Goal: Transaction & Acquisition: Purchase product/service

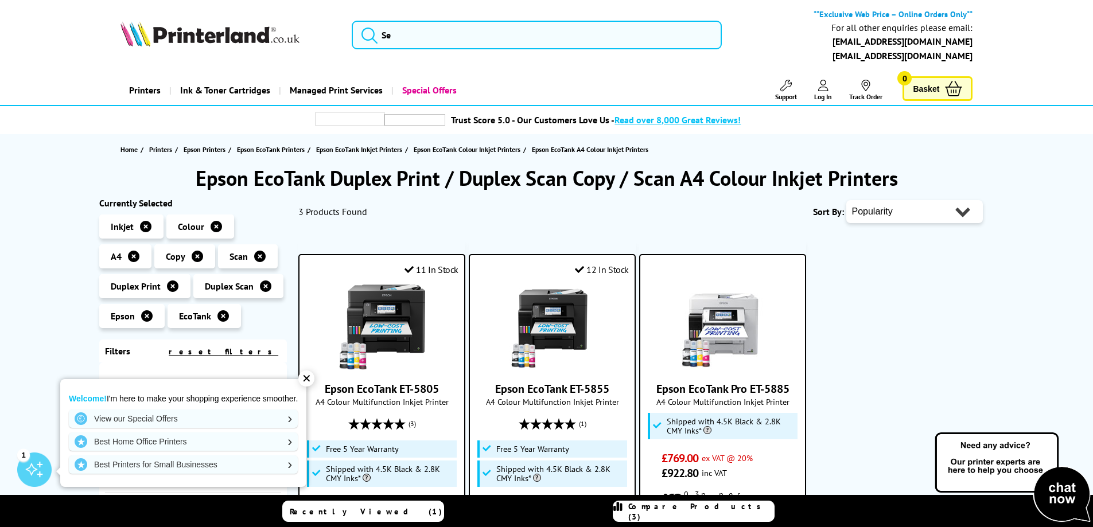
scroll to position [287, 0]
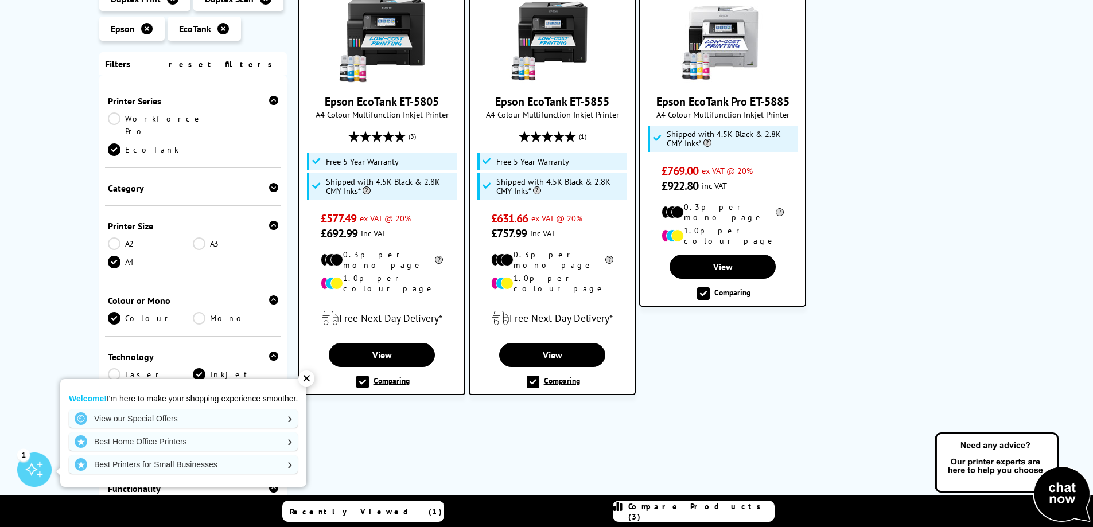
click at [696, 518] on link "Compare Products (3)" at bounding box center [694, 511] width 162 height 21
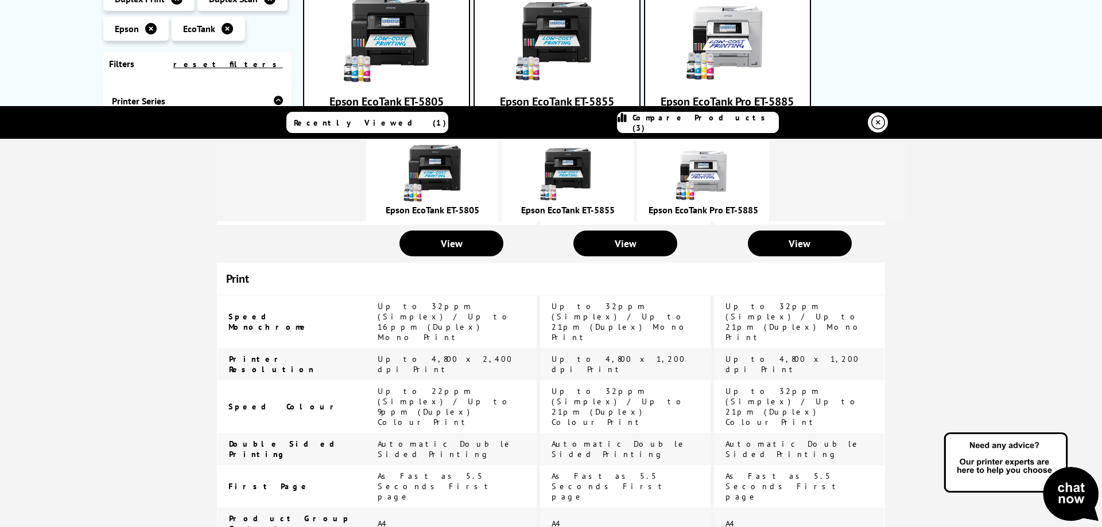
scroll to position [0, 0]
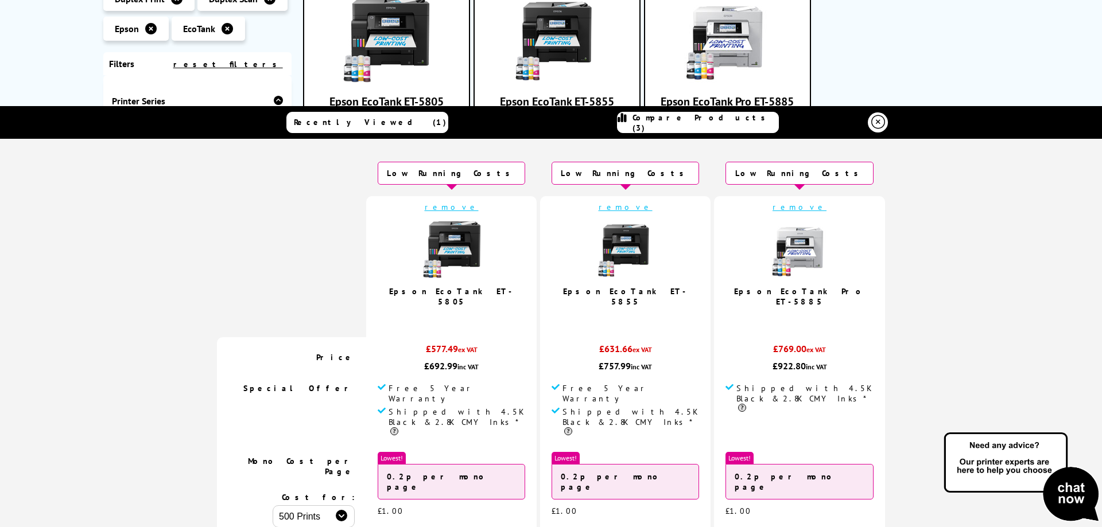
click at [622, 243] on img at bounding box center [625, 249] width 57 height 57
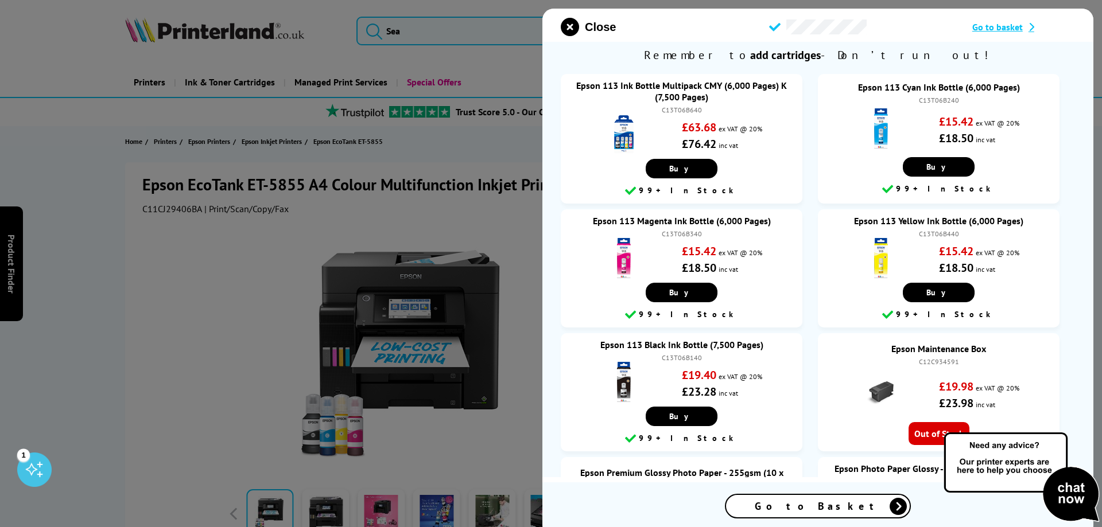
scroll to position [57, 0]
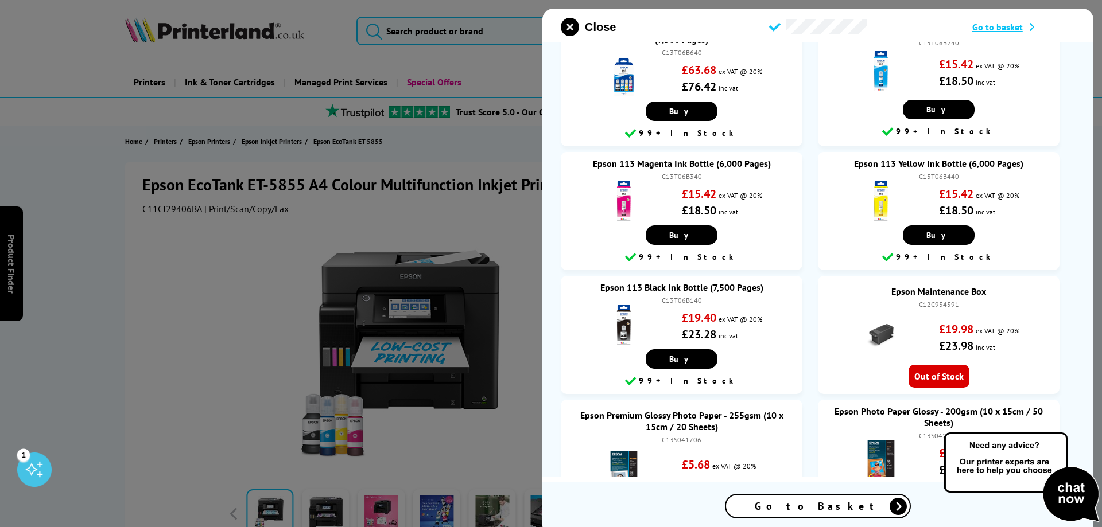
click at [822, 502] on span "Go to Basket" at bounding box center [818, 506] width 126 height 13
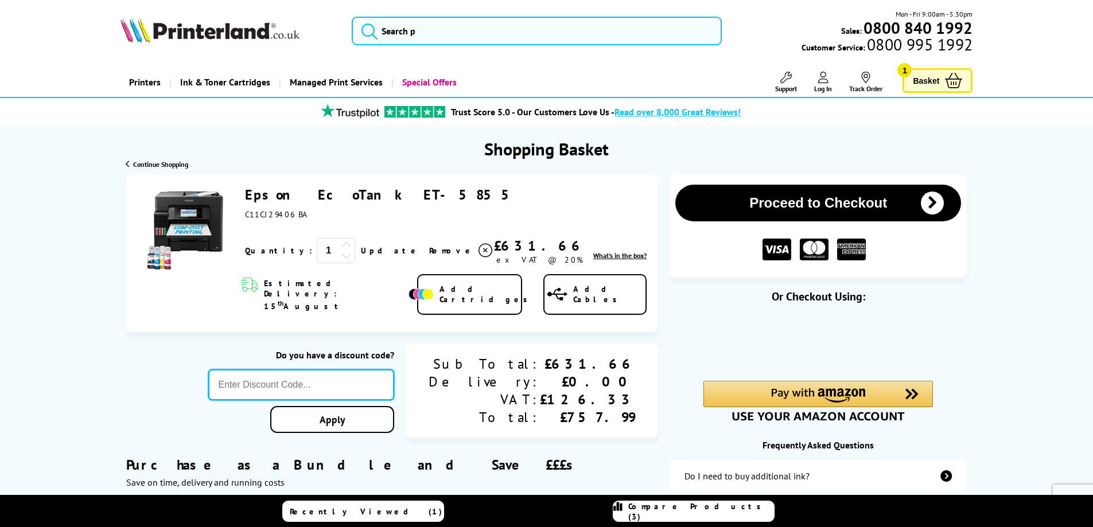
paste input "LOYALTY2025"
click at [393, 409] on link "Apply" at bounding box center [332, 419] width 124 height 27
click at [394, 406] on link "Apply" at bounding box center [332, 419] width 124 height 27
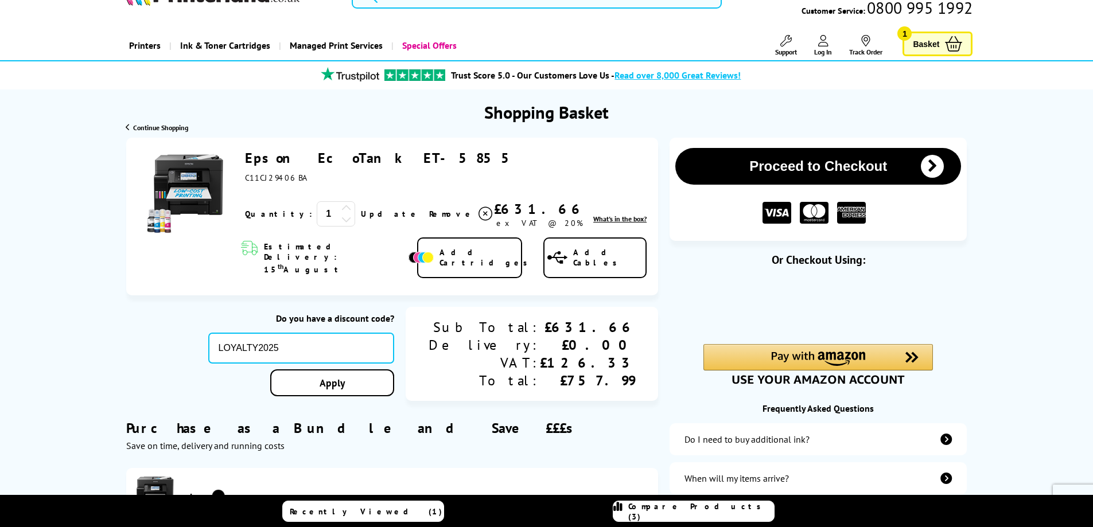
scroll to position [57, 0]
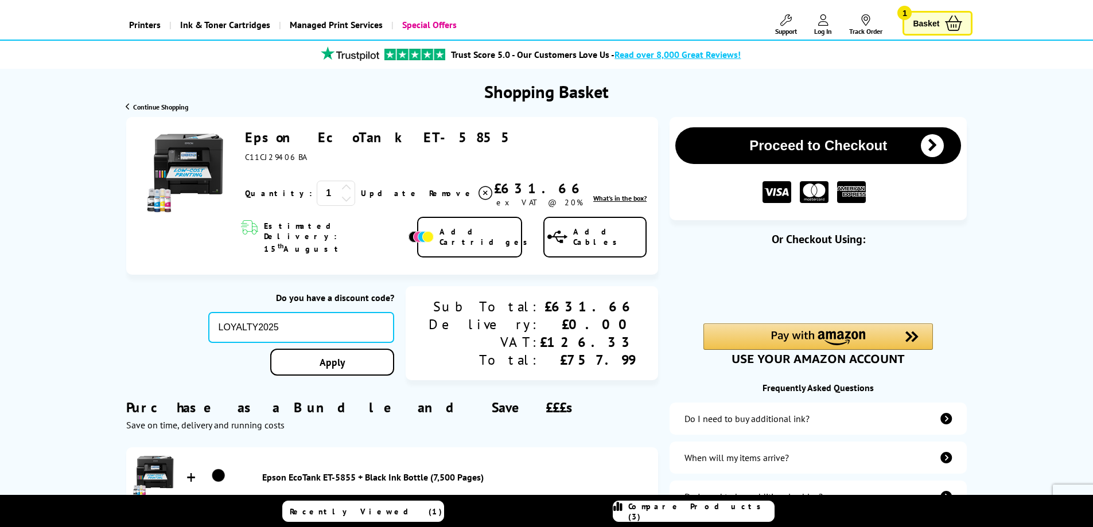
click at [333, 294] on div "Do you have a discount code? LOYALTY2025 Apply" at bounding box center [301, 333] width 186 height 95
click at [318, 315] on input "LOYALTY2025" at bounding box center [301, 327] width 186 height 31
paste input "SELECT10"
click at [394, 349] on link "Apply" at bounding box center [332, 362] width 124 height 27
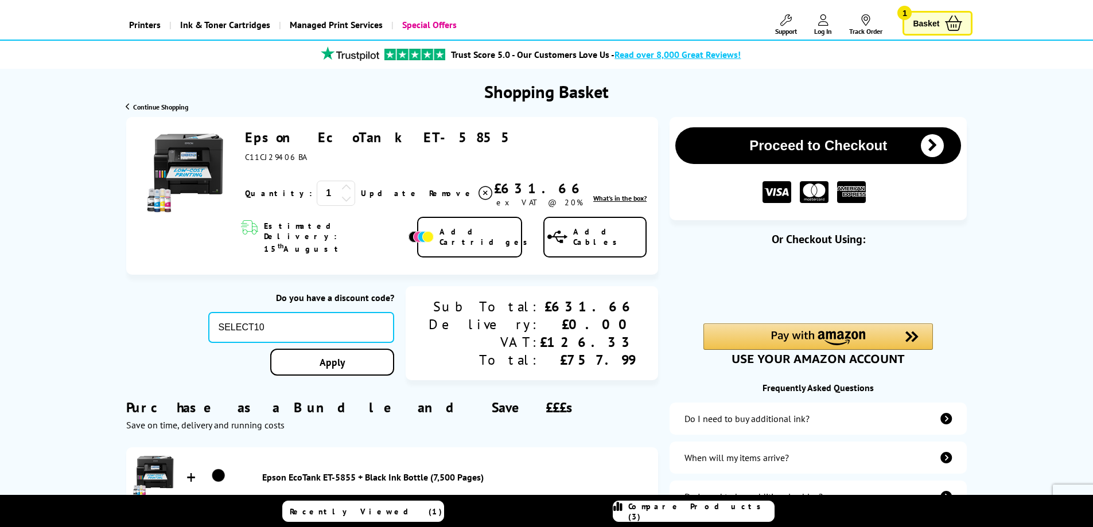
click at [296, 294] on div "Do you have a discount code? SELECT10 Apply" at bounding box center [301, 333] width 186 height 95
click at [299, 315] on input "SELECT10" at bounding box center [301, 327] width 186 height 31
paste input "AUGUST10"
type input "AUGUST10"
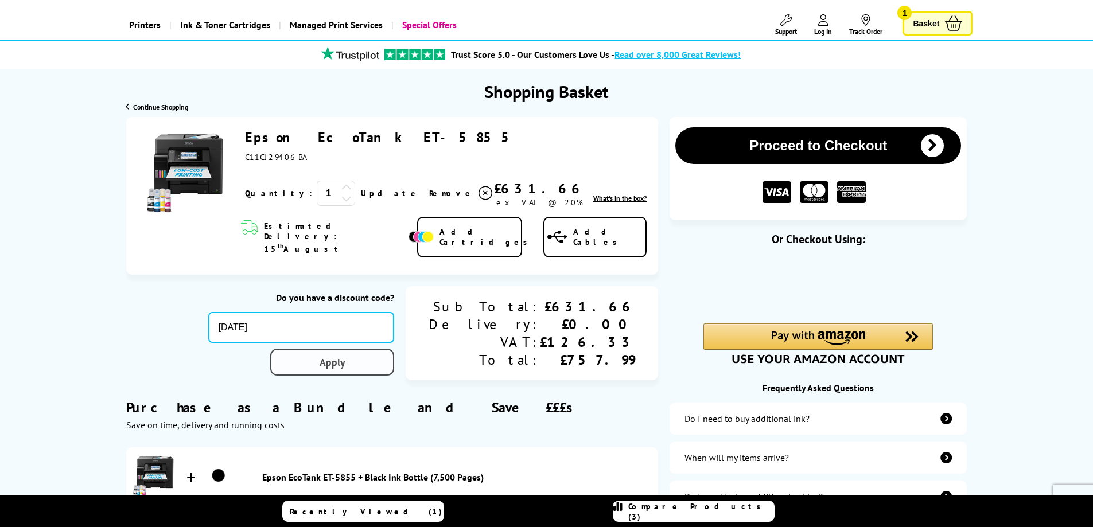
click at [379, 349] on link "Apply" at bounding box center [332, 362] width 124 height 27
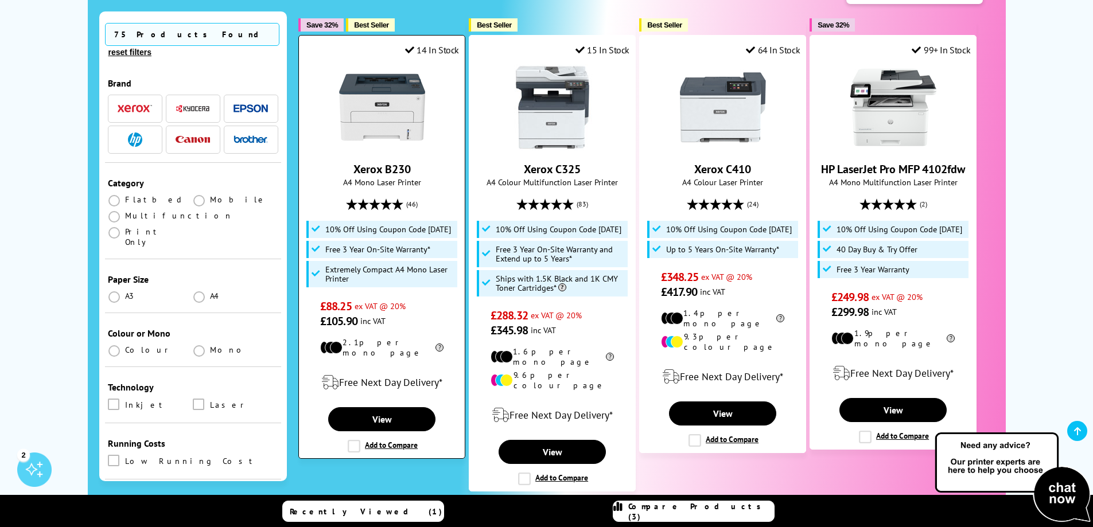
scroll to position [287, 0]
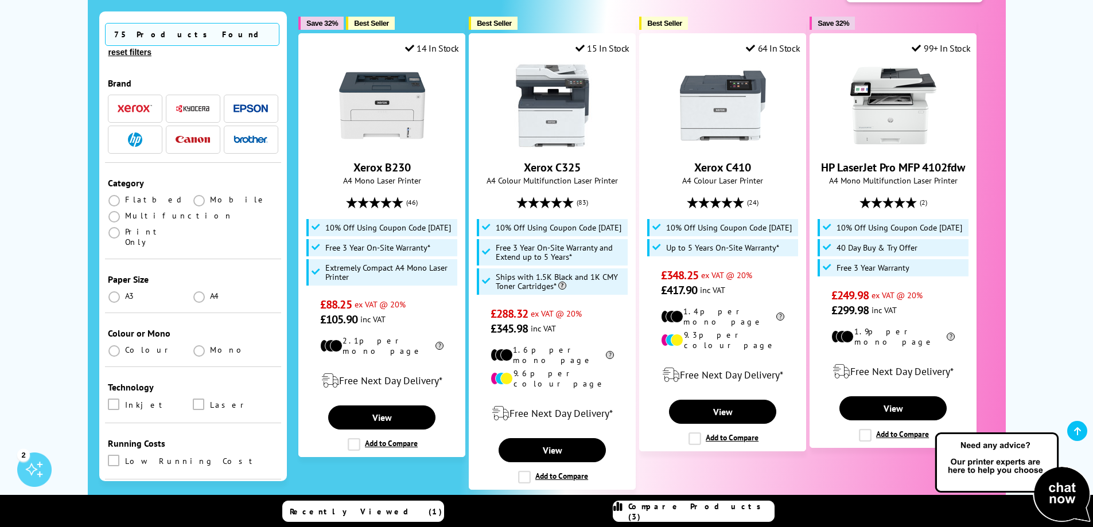
click at [244, 104] on img "button" at bounding box center [251, 108] width 34 height 9
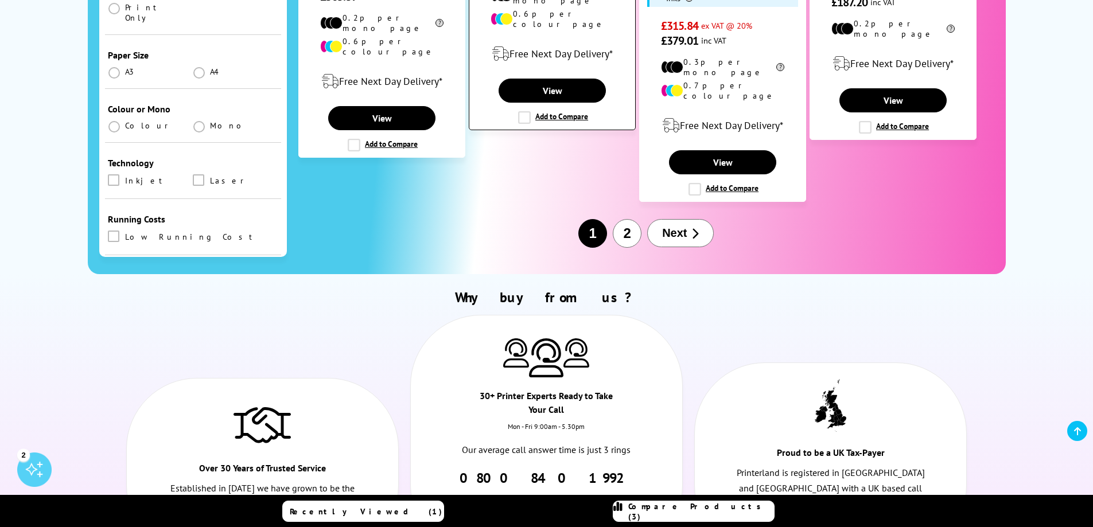
scroll to position [1607, 0]
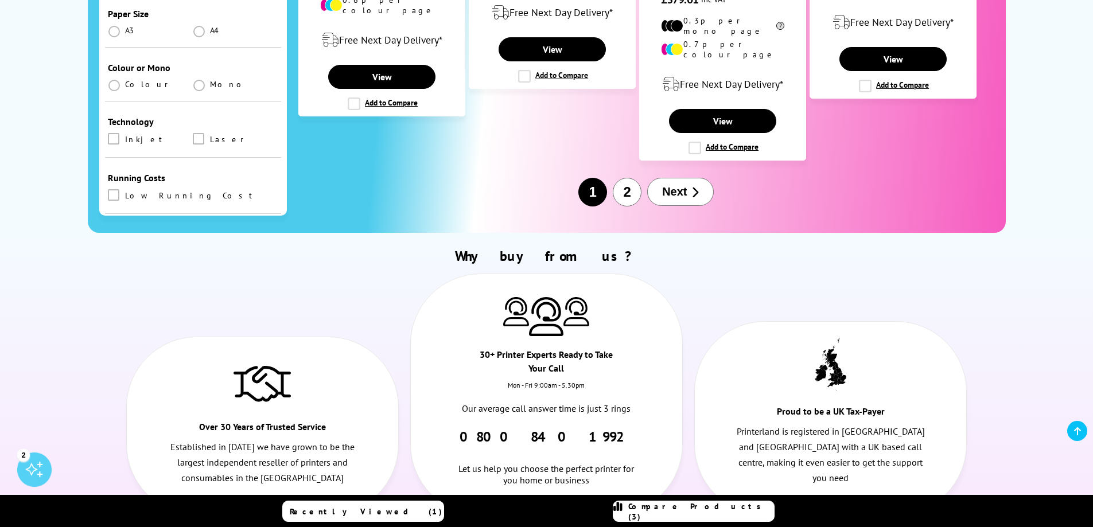
click at [631, 178] on button "2" at bounding box center [627, 192] width 29 height 29
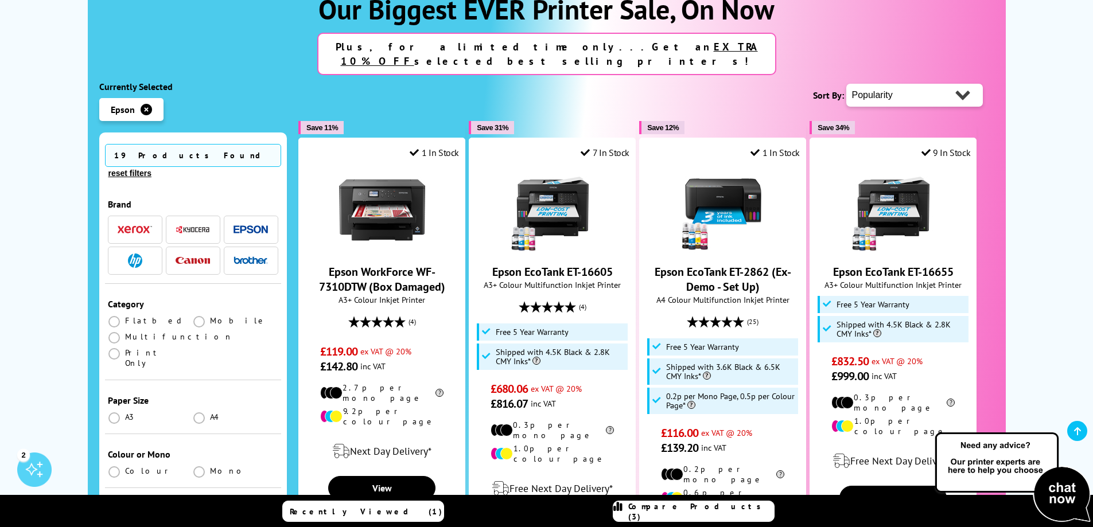
scroll to position [287, 0]
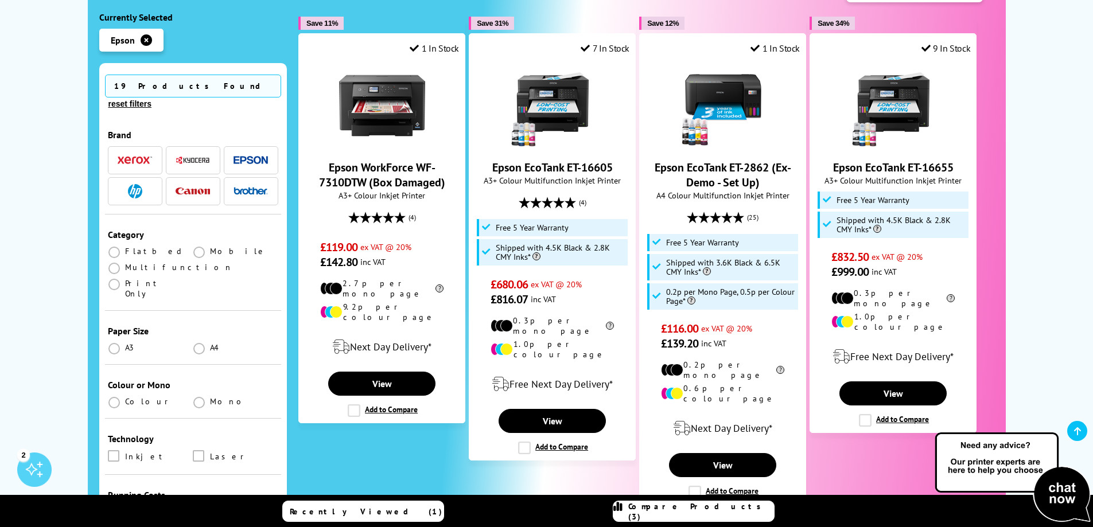
click at [1018, 457] on img at bounding box center [1012, 478] width 161 height 94
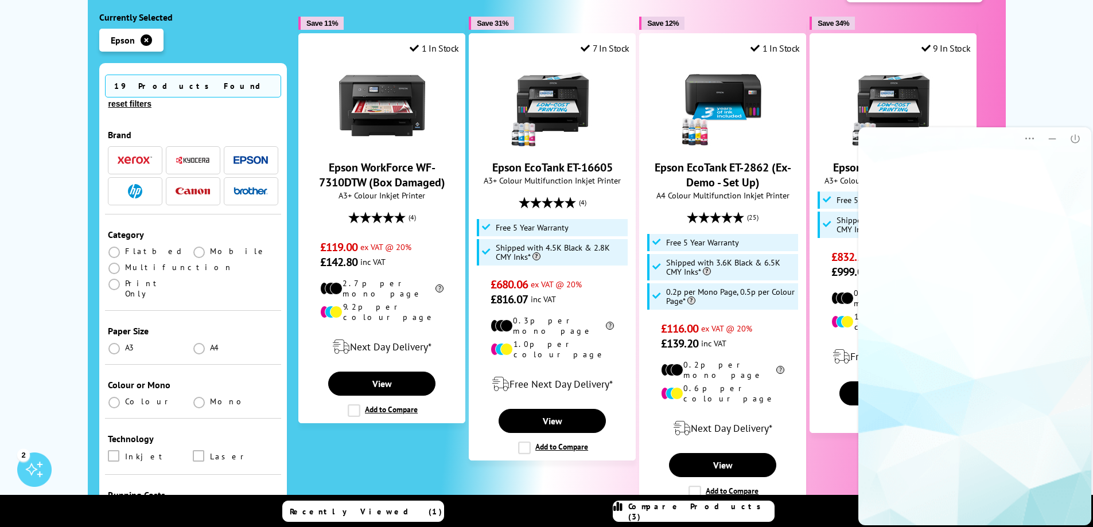
scroll to position [0, 0]
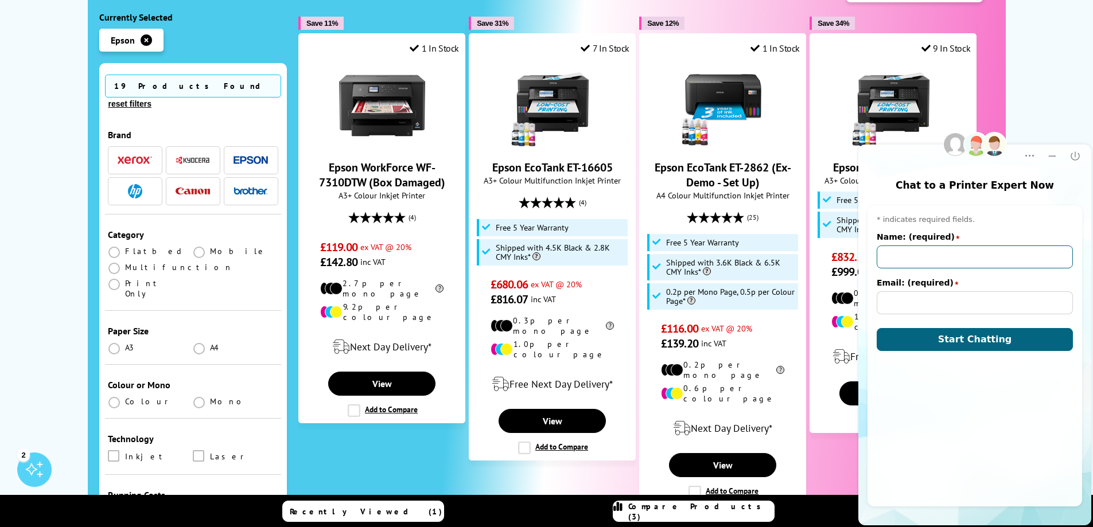
click at [927, 264] on input "Name: (required)" at bounding box center [975, 257] width 196 height 23
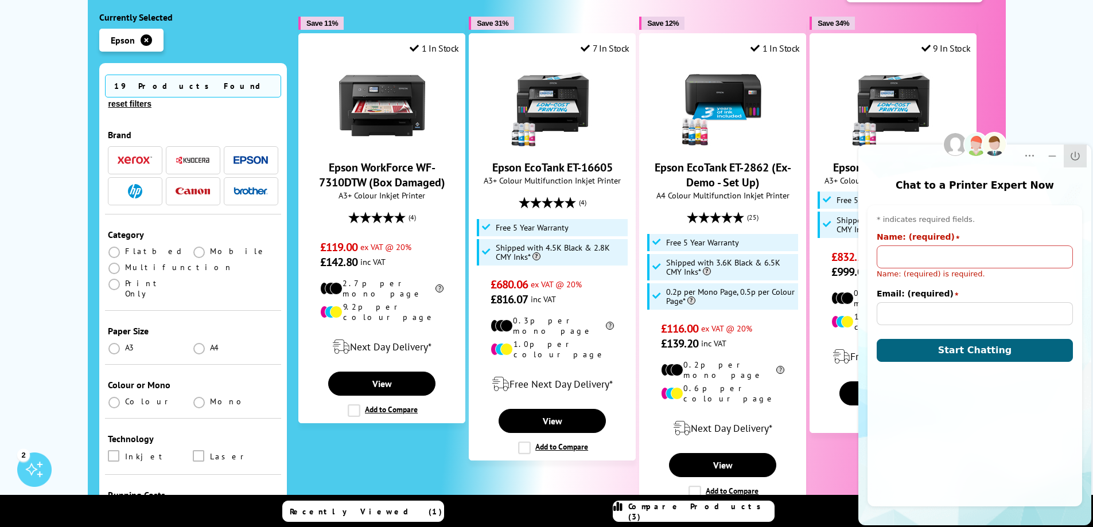
click at [1074, 156] on icon "Close" at bounding box center [1075, 155] width 11 height 11
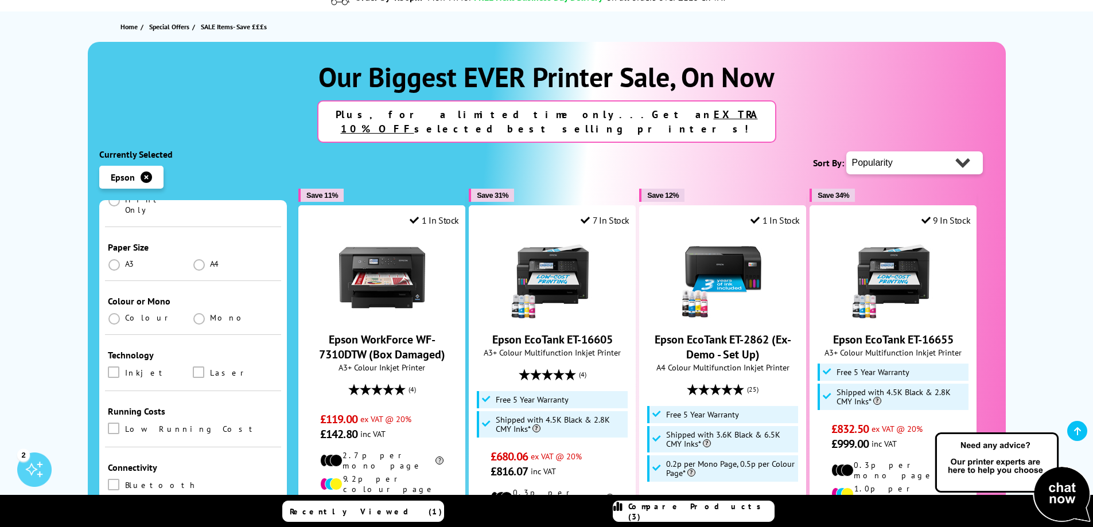
scroll to position [230, 0]
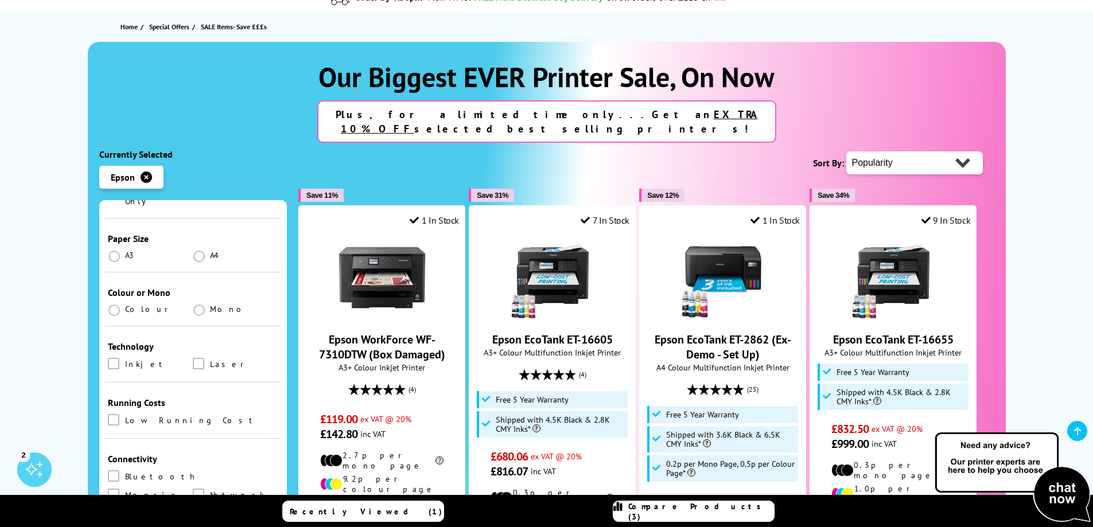
click at [196, 251] on span at bounding box center [198, 256] width 11 height 11
click at [210, 252] on input "radio" at bounding box center [210, 252] width 0 height 0
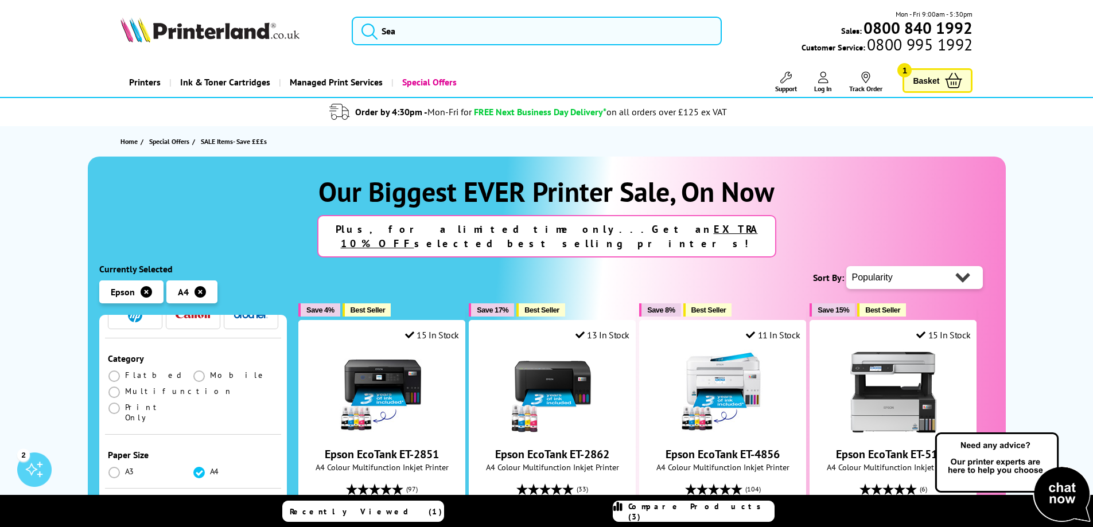
scroll to position [230, 0]
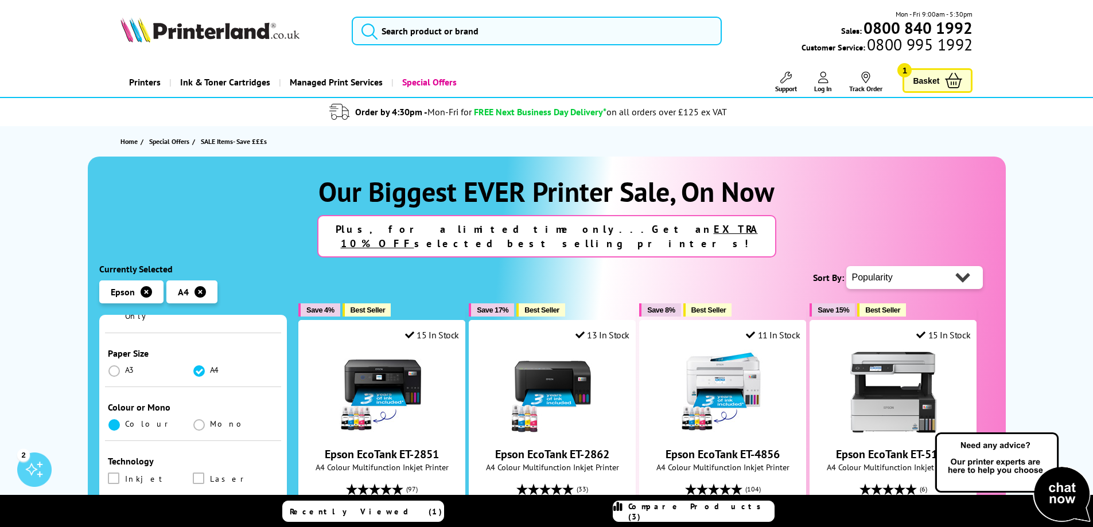
click at [117, 419] on span at bounding box center [113, 424] width 11 height 11
click at [125, 421] on input "radio" at bounding box center [125, 421] width 0 height 0
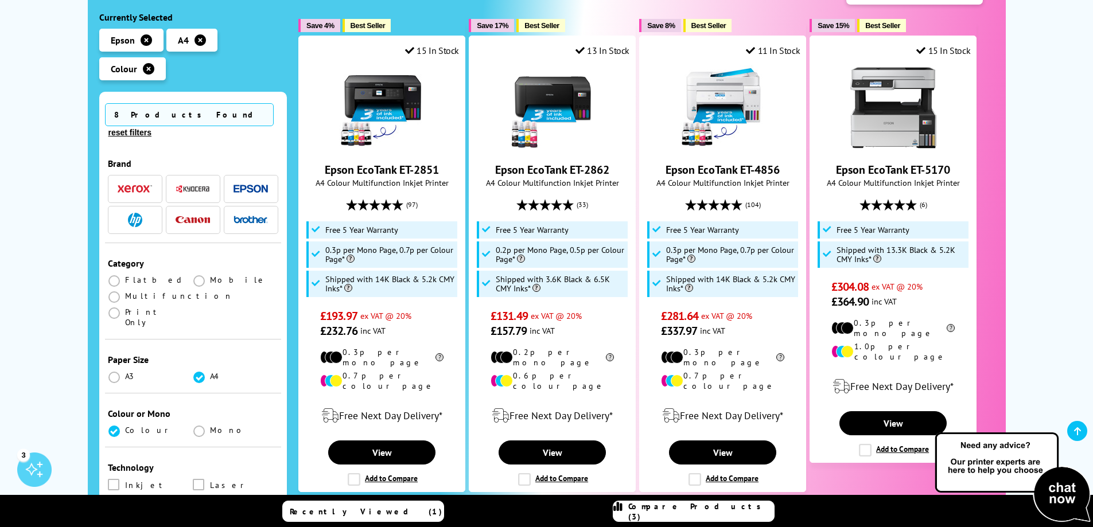
scroll to position [287, 0]
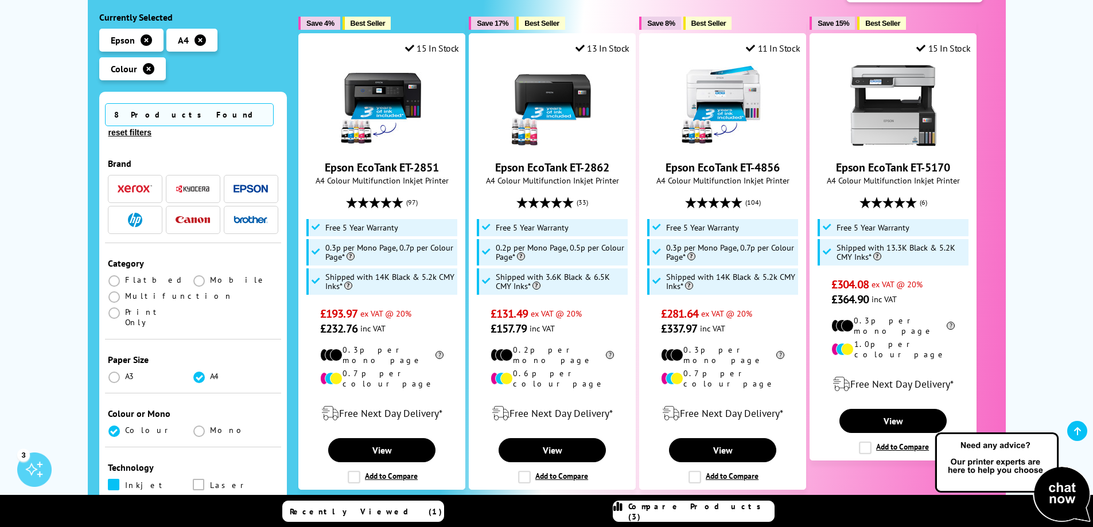
click at [117, 479] on span at bounding box center [113, 484] width 11 height 11
click at [125, 481] on input "checkbox" at bounding box center [125, 481] width 0 height 0
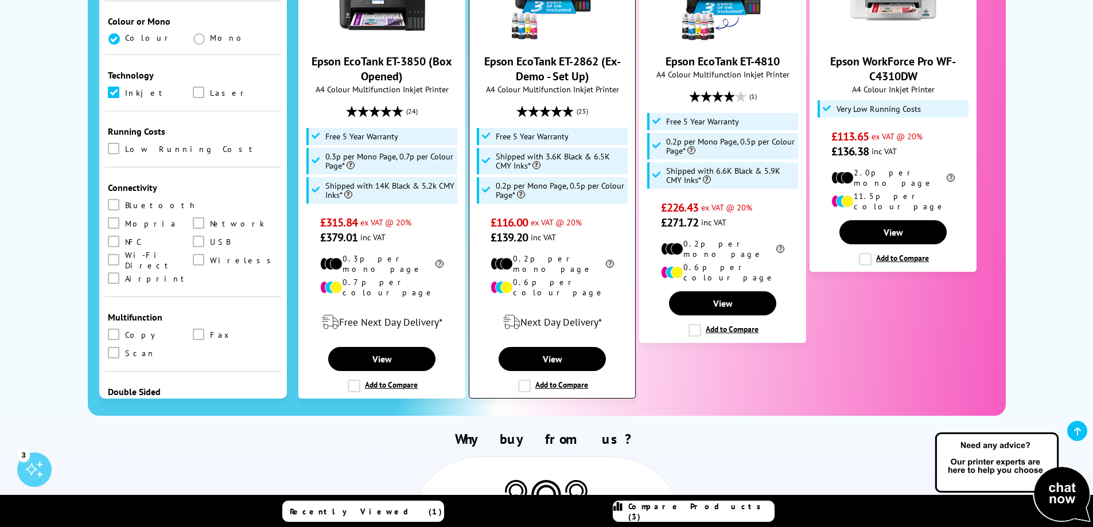
scroll to position [1033, 0]
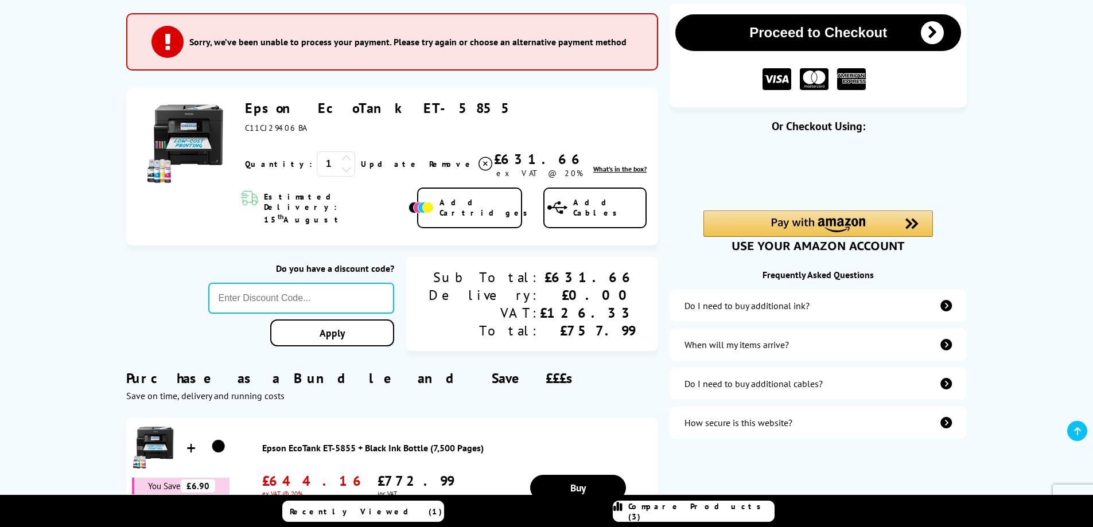
scroll to position [172, 0]
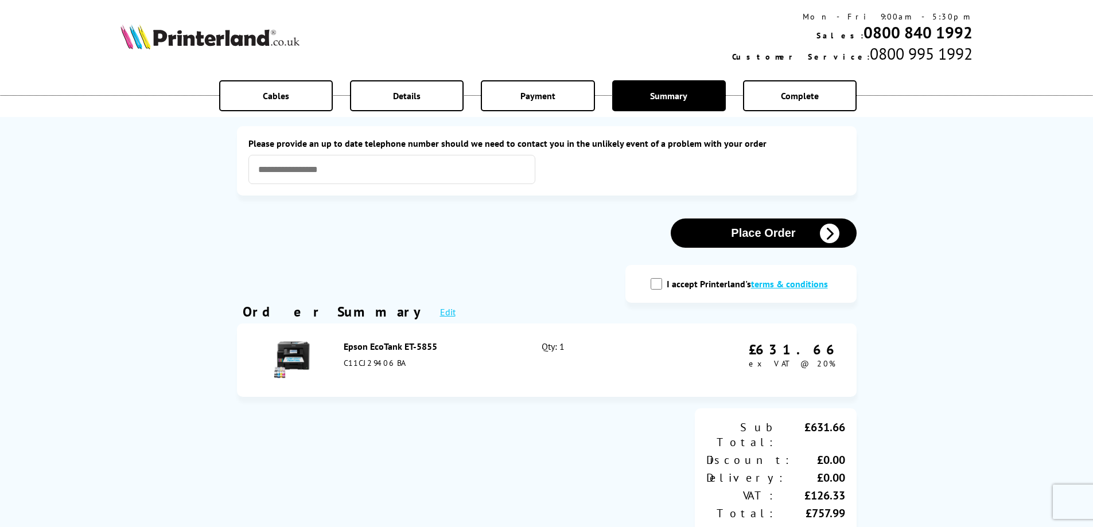
click at [662, 287] on input "I accept Printerland's terms & conditions" at bounding box center [656, 283] width 11 height 11
checkbox input "true"
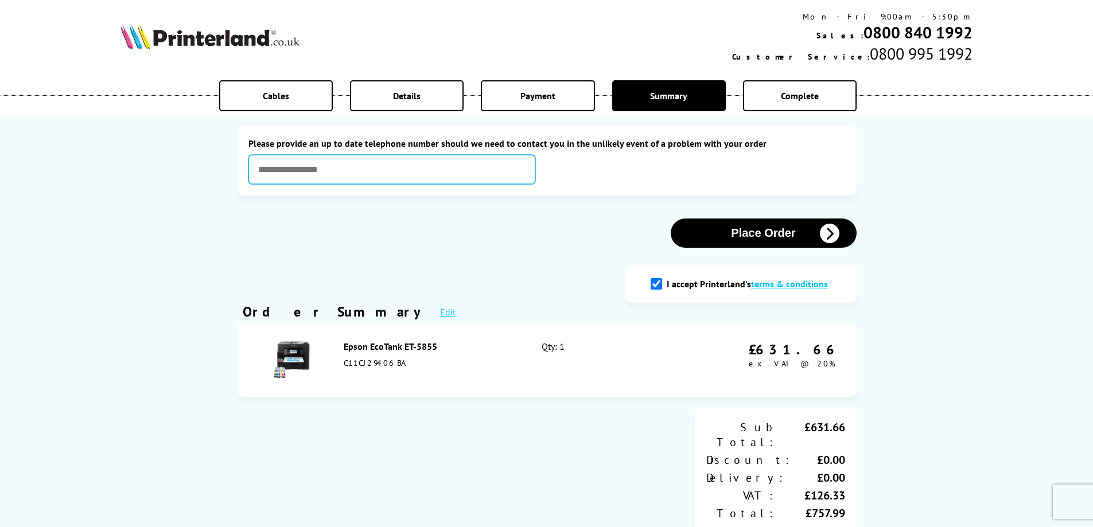
click at [379, 162] on input "text" at bounding box center [391, 169] width 287 height 29
type input "**********"
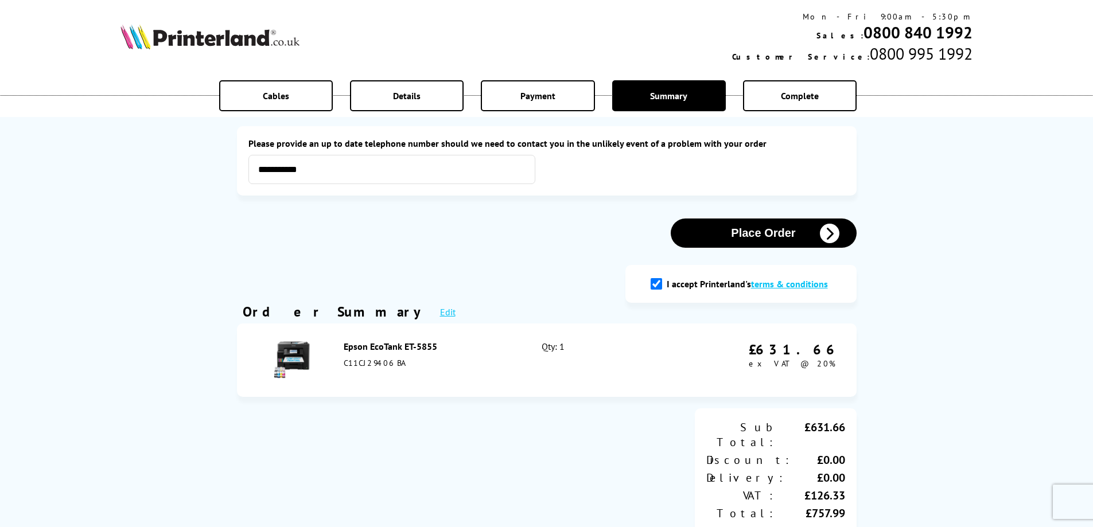
click at [748, 236] on button "Place Order" at bounding box center [764, 233] width 186 height 29
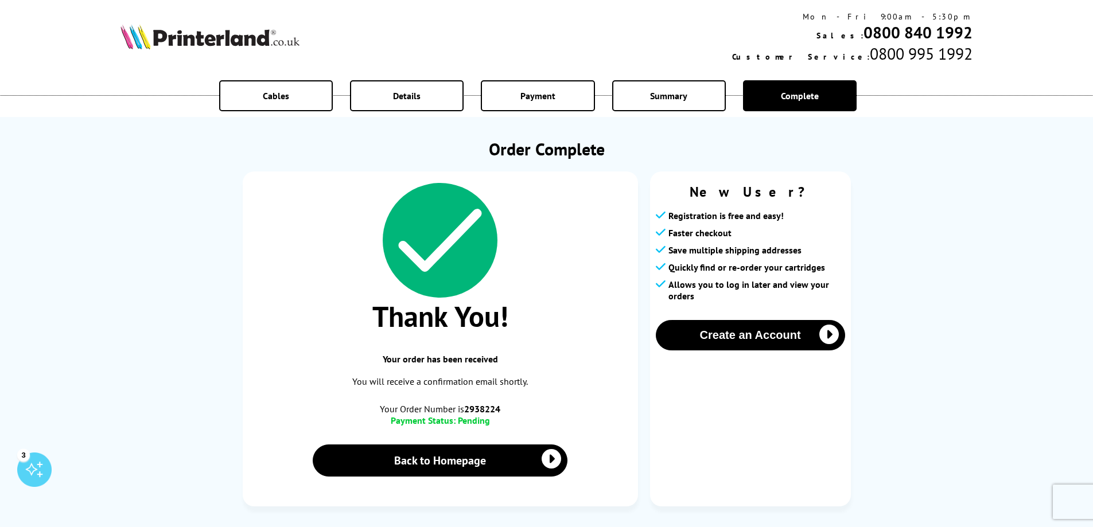
click at [193, 38] on img at bounding box center [210, 36] width 179 height 25
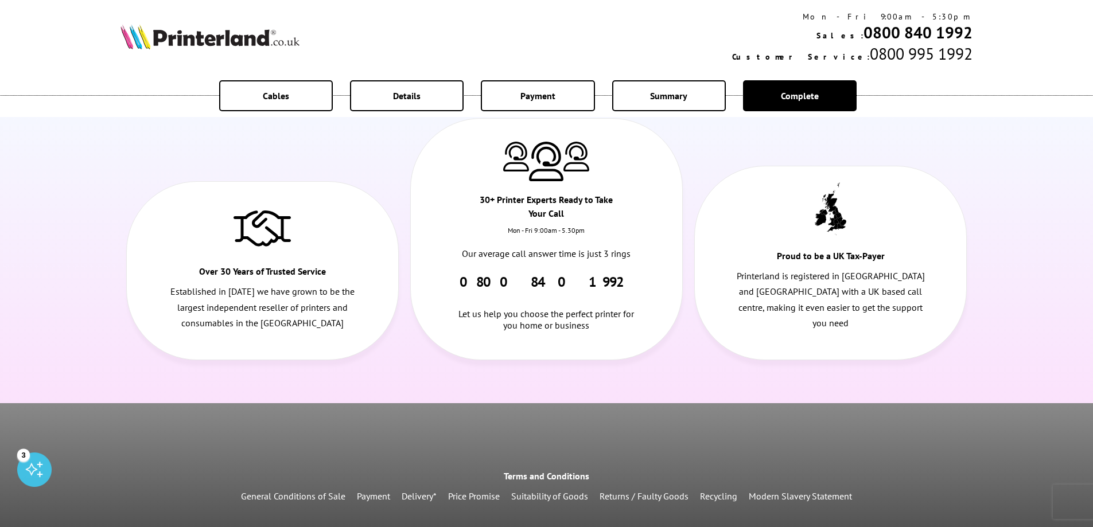
scroll to position [706, 0]
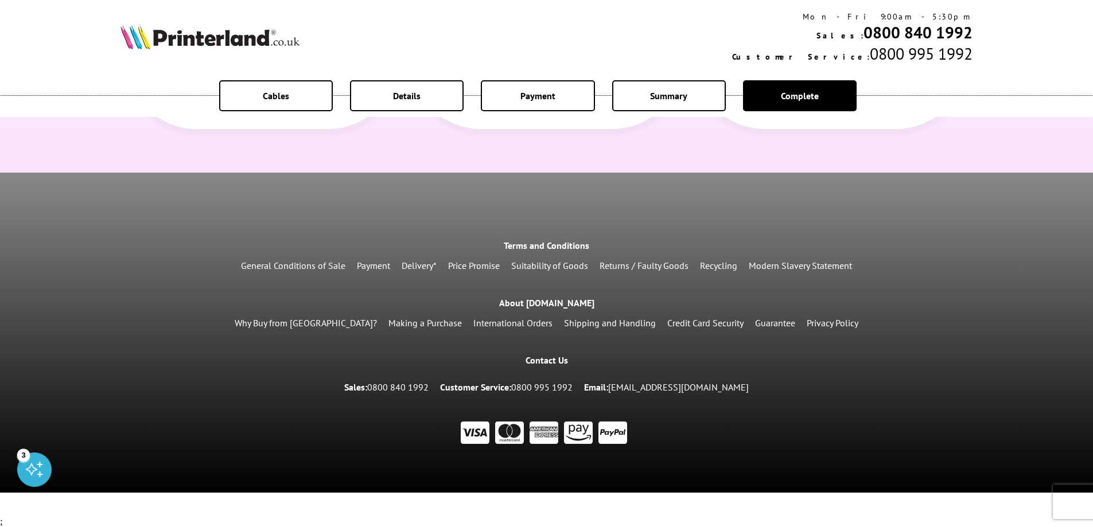
click at [564, 320] on link "Shipping and Handling" at bounding box center [610, 322] width 92 height 11
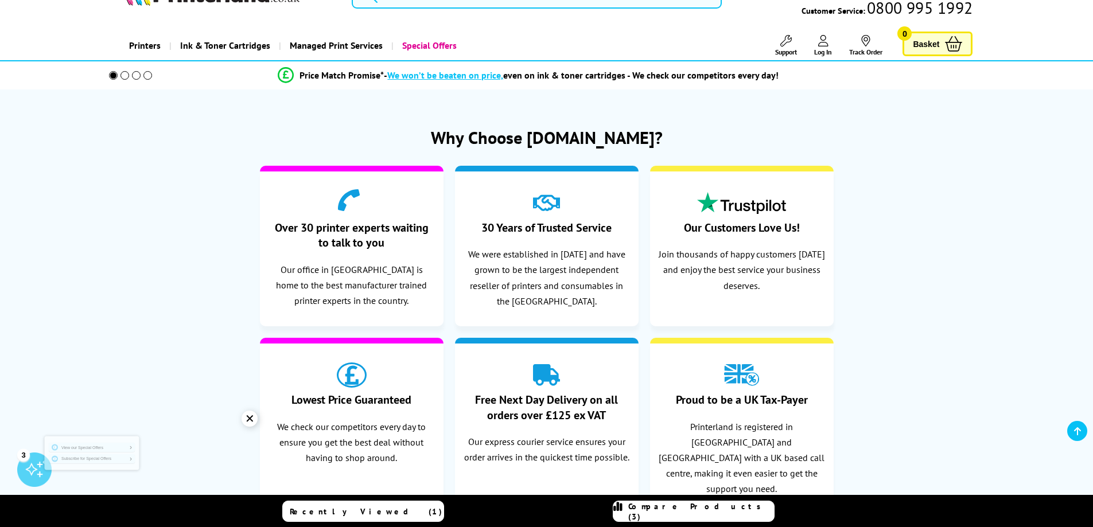
scroll to position [115, 0]
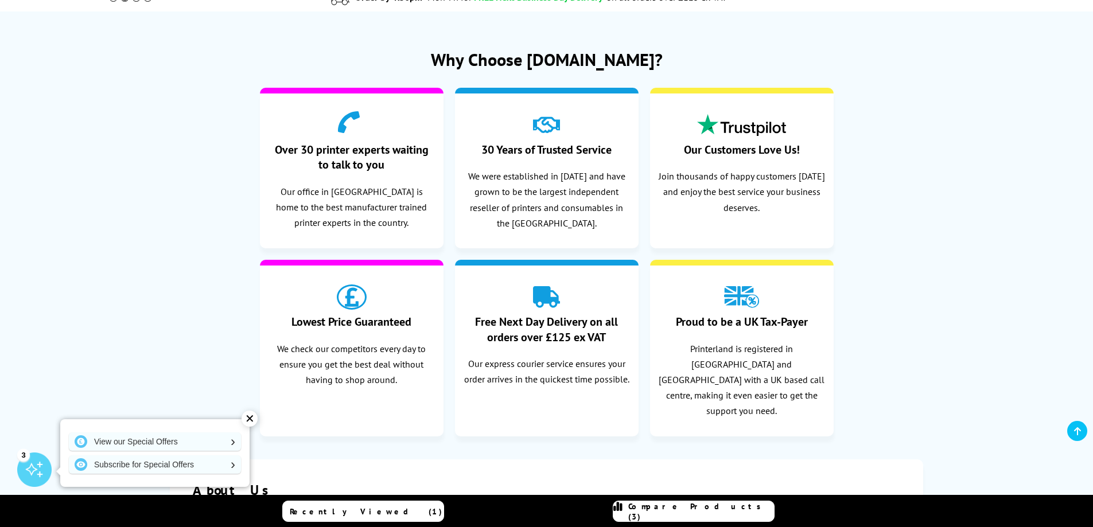
click at [534, 306] on icon at bounding box center [547, 297] width 28 height 22
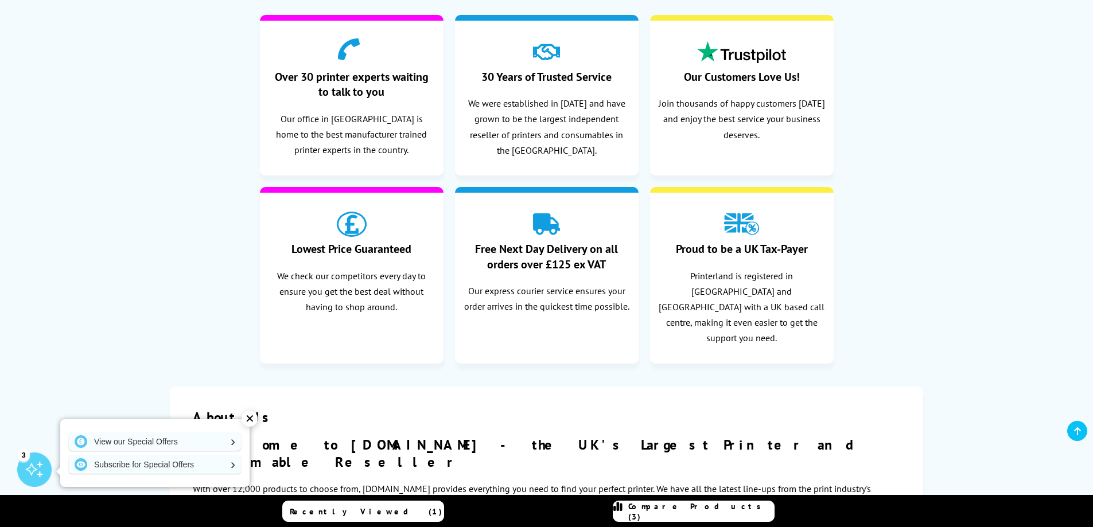
scroll to position [287, 0]
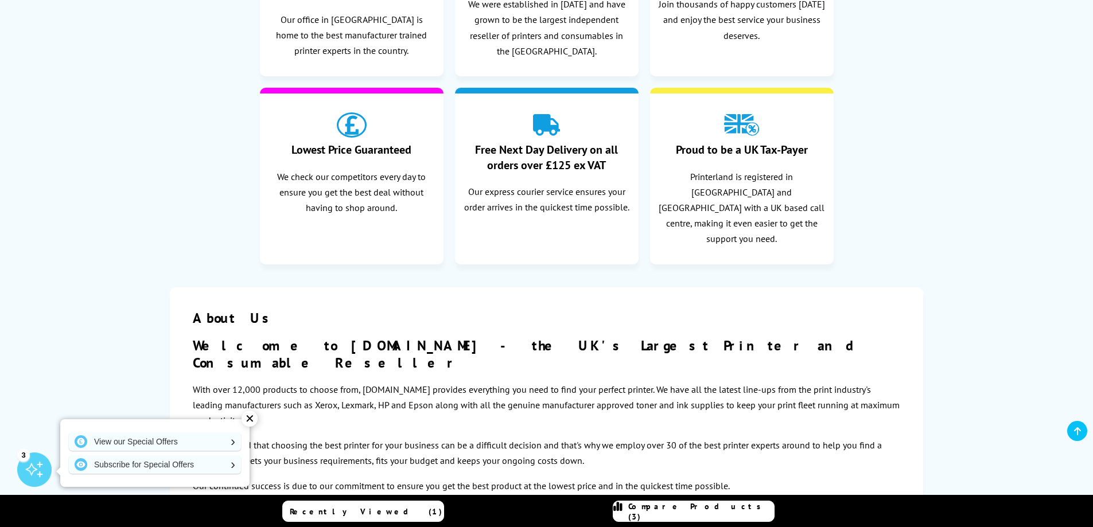
click at [251, 418] on div "✕" at bounding box center [250, 419] width 16 height 16
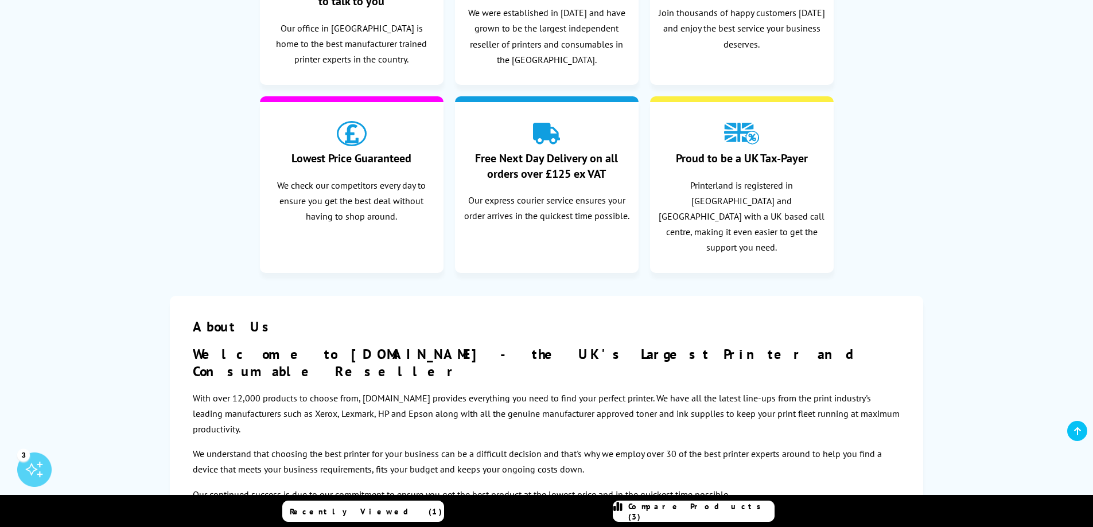
scroll to position [0, 0]
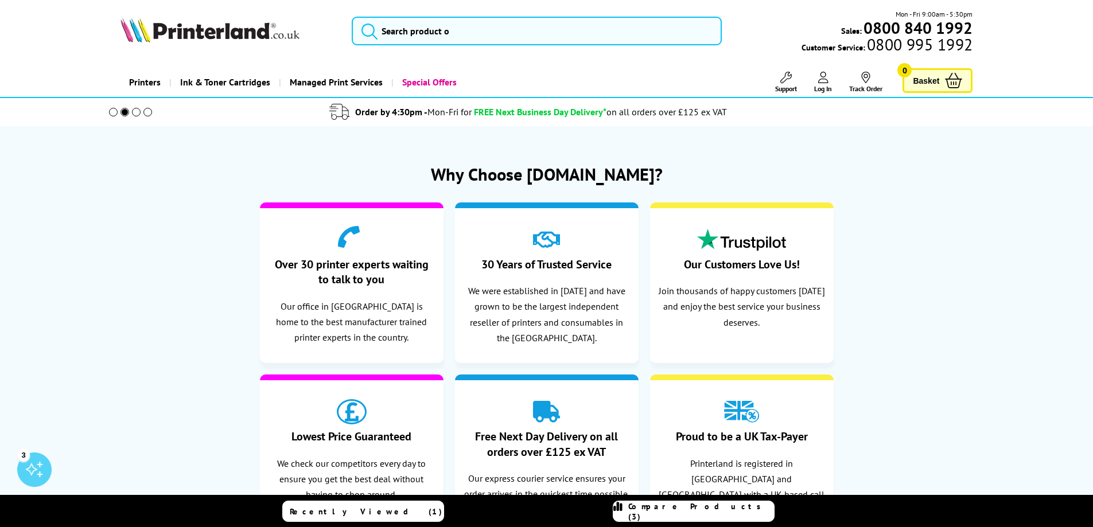
click at [151, 82] on link "Printers" at bounding box center [145, 82] width 49 height 29
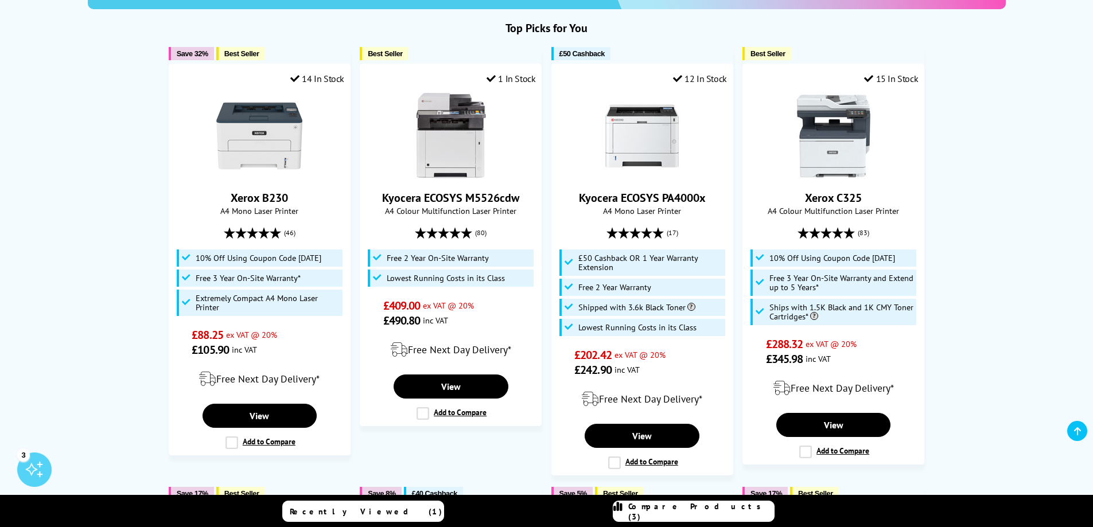
scroll to position [574, 0]
